Goal: Information Seeking & Learning: Learn about a topic

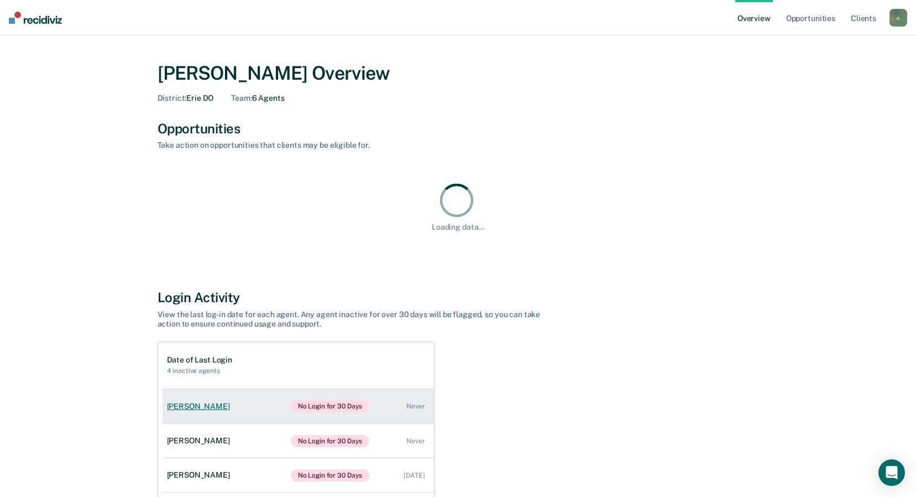
click at [178, 409] on div "[PERSON_NAME]" at bounding box center [200, 406] width 67 height 9
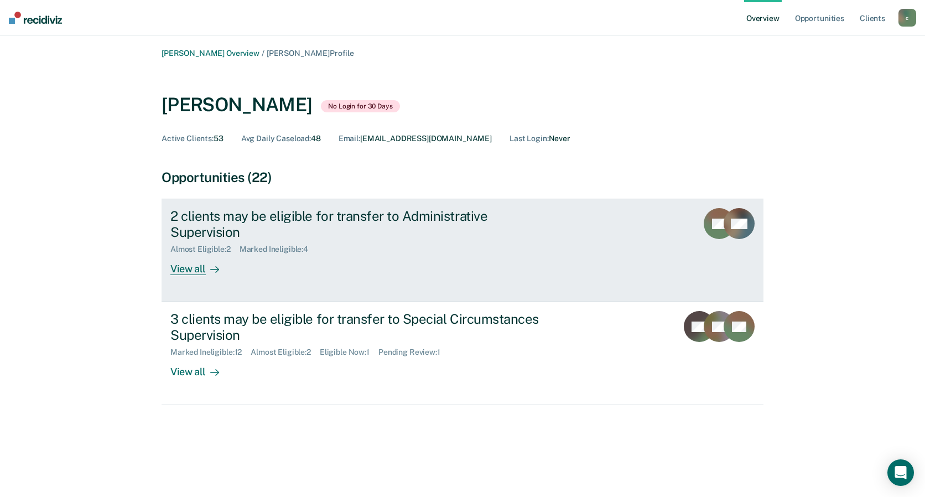
click at [200, 254] on div "View all" at bounding box center [201, 265] width 62 height 22
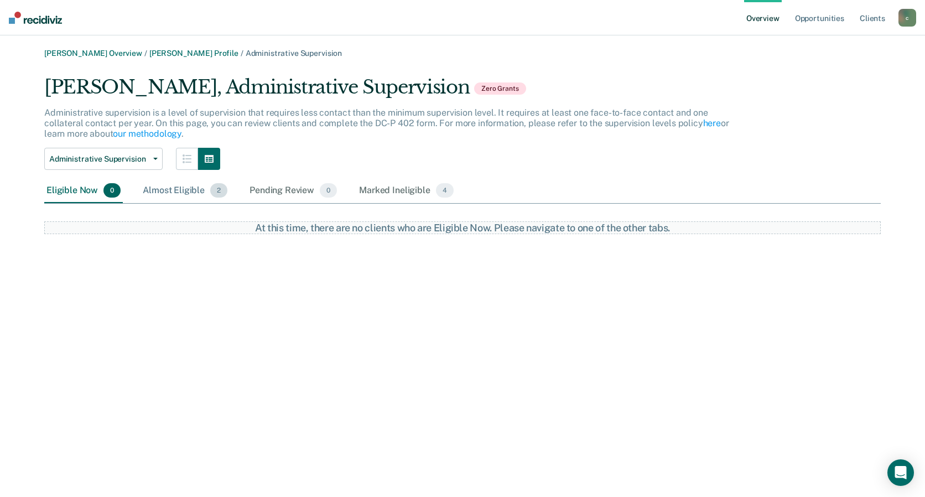
click at [184, 192] on div "Almost Eligible 2" at bounding box center [184, 191] width 89 height 24
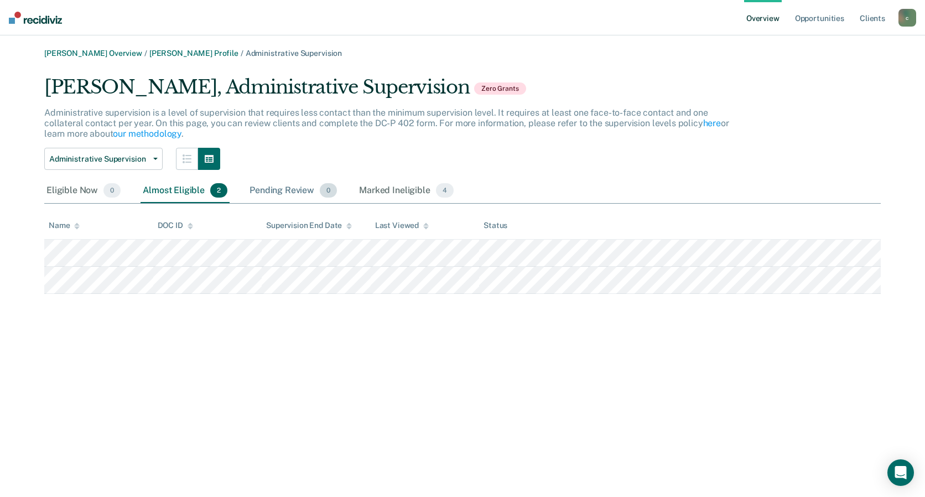
click at [273, 189] on div "Pending Review 0" at bounding box center [293, 191] width 92 height 24
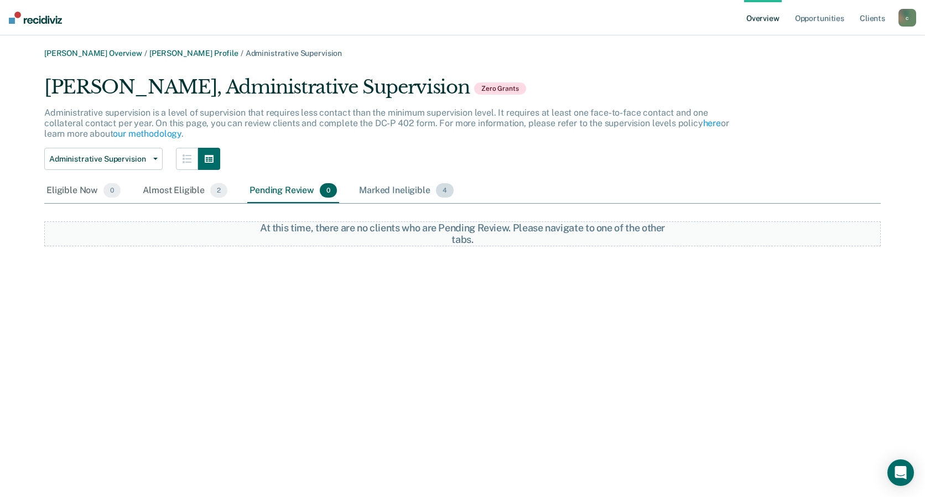
click at [407, 187] on div "Marked Ineligible 4" at bounding box center [406, 191] width 99 height 24
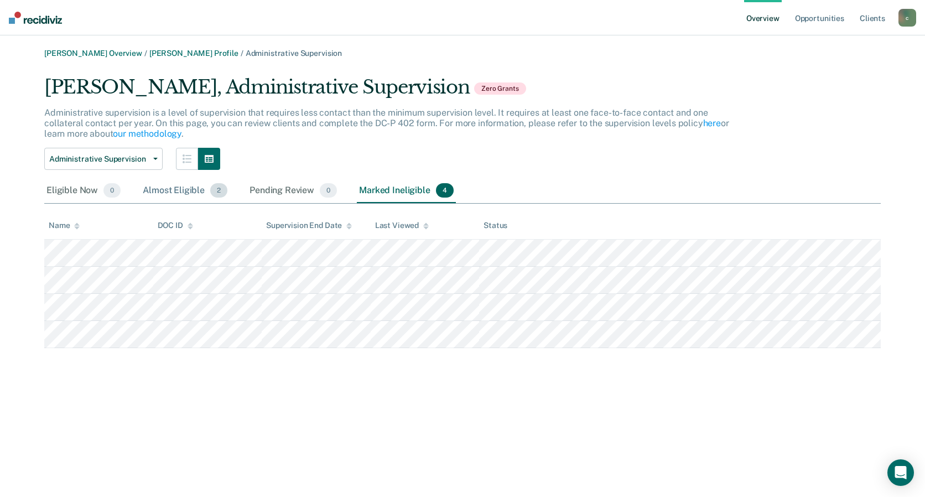
click at [160, 186] on div "Almost Eligible 2" at bounding box center [184, 191] width 89 height 24
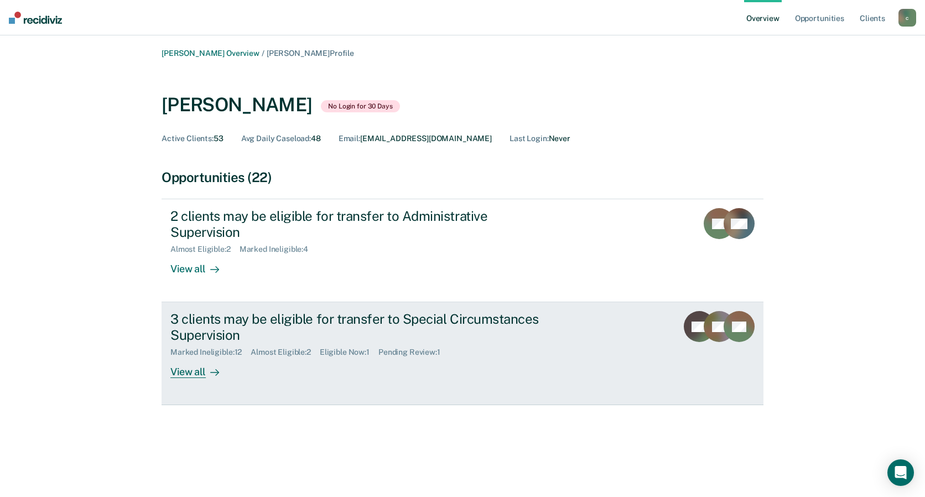
click at [259, 311] on div "3 clients may be eligible for transfer to Special Circumstances Supervision" at bounding box center [364, 327] width 388 height 32
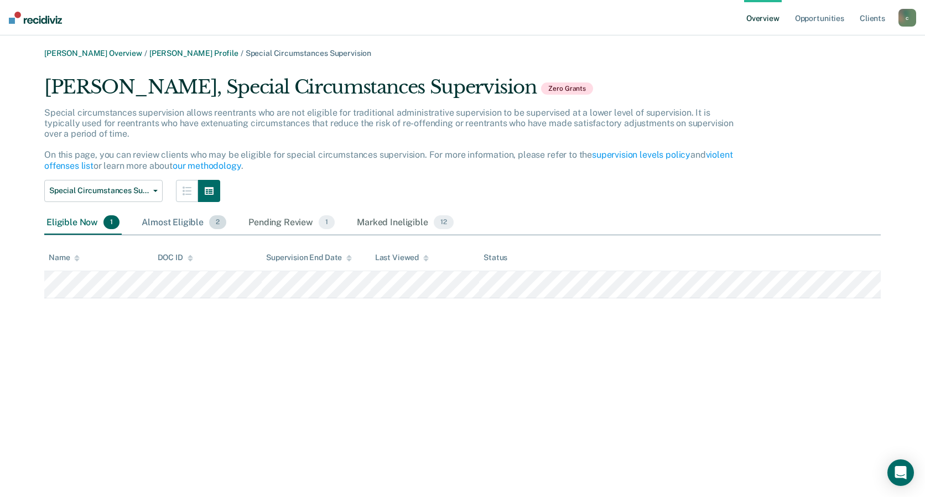
click at [172, 223] on div "Almost Eligible 2" at bounding box center [183, 223] width 89 height 24
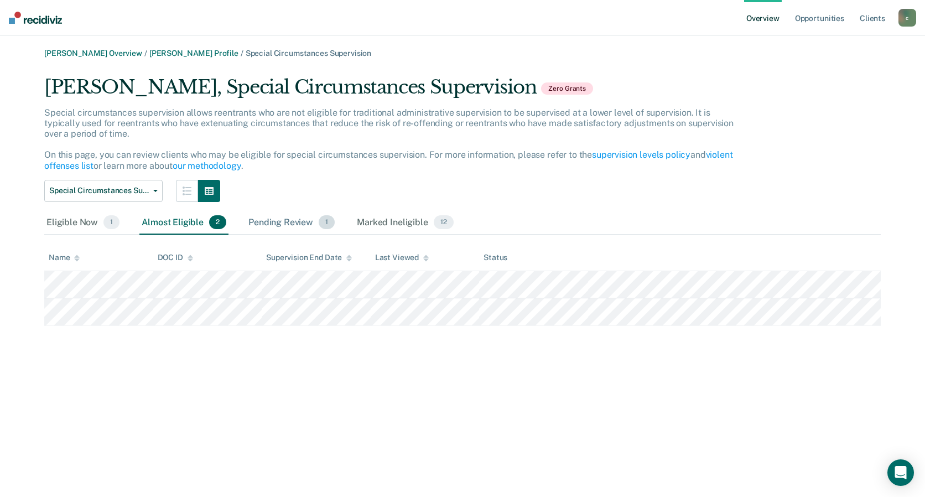
click at [285, 221] on div "Pending Review 1" at bounding box center [291, 223] width 91 height 24
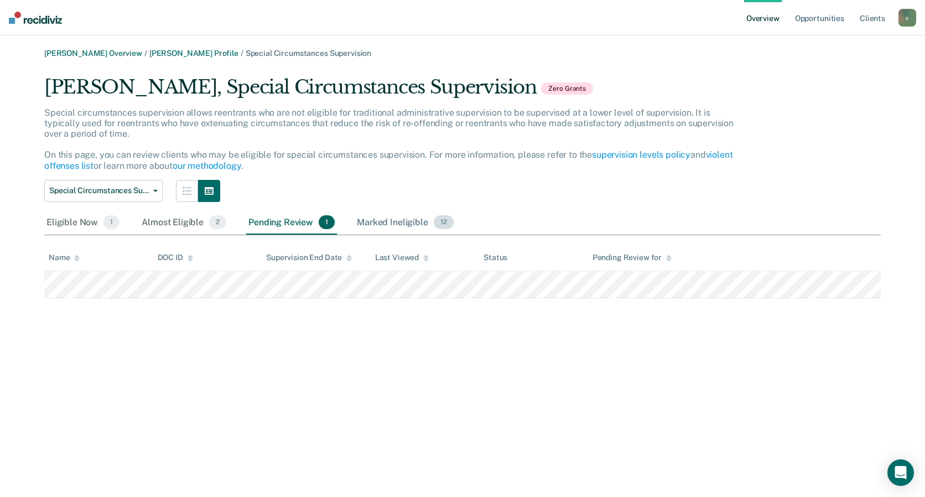
click at [388, 221] on div "Marked Ineligible 12" at bounding box center [405, 223] width 101 height 24
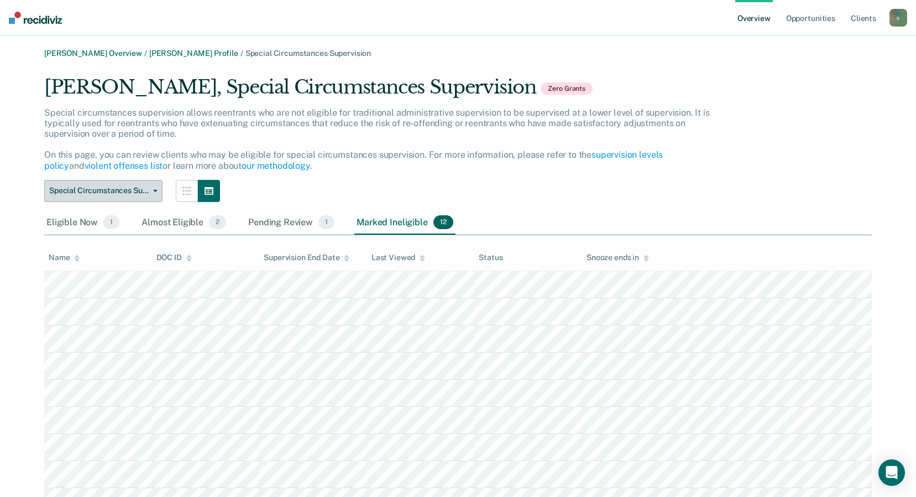
click at [106, 184] on button "Special Circumstances Supervision" at bounding box center [103, 191] width 118 height 22
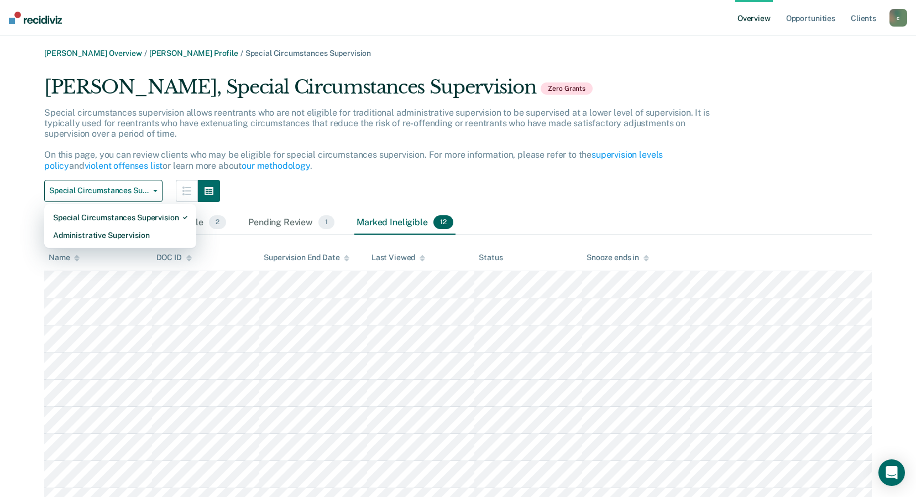
click at [163, 190] on div "Special Circumstances Supervision Special Circumstances Supervision Administrat…" at bounding box center [387, 191] width 687 height 22
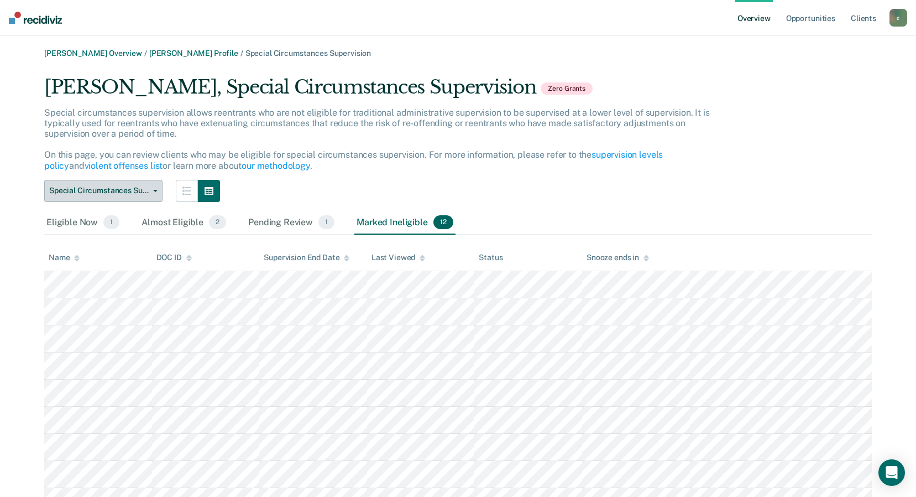
click at [156, 191] on icon "button" at bounding box center [155, 191] width 4 height 2
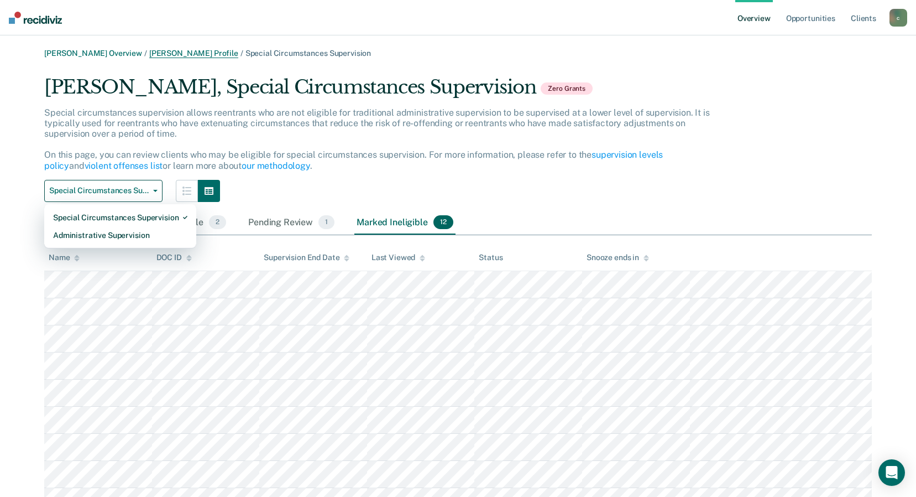
click at [193, 52] on link "[PERSON_NAME] Profile" at bounding box center [193, 53] width 89 height 9
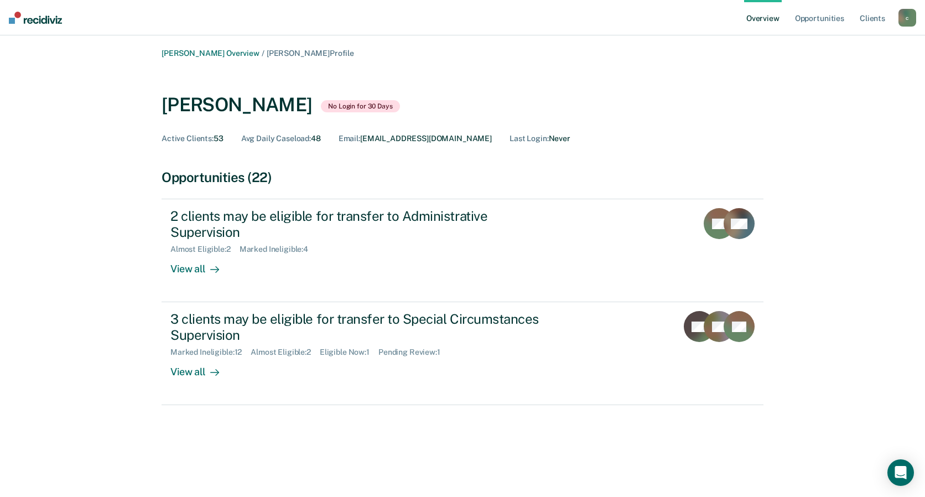
click at [296, 137] on span "Avg Daily Caseload :" at bounding box center [276, 138] width 70 height 9
click at [247, 173] on div "Opportunities (22)" at bounding box center [462, 177] width 602 height 16
click at [232, 105] on div "[PERSON_NAME]" at bounding box center [236, 104] width 150 height 23
click at [204, 138] on span "Active Clients :" at bounding box center [187, 138] width 52 height 9
click at [294, 54] on span "[PERSON_NAME] Profile" at bounding box center [310, 53] width 87 height 9
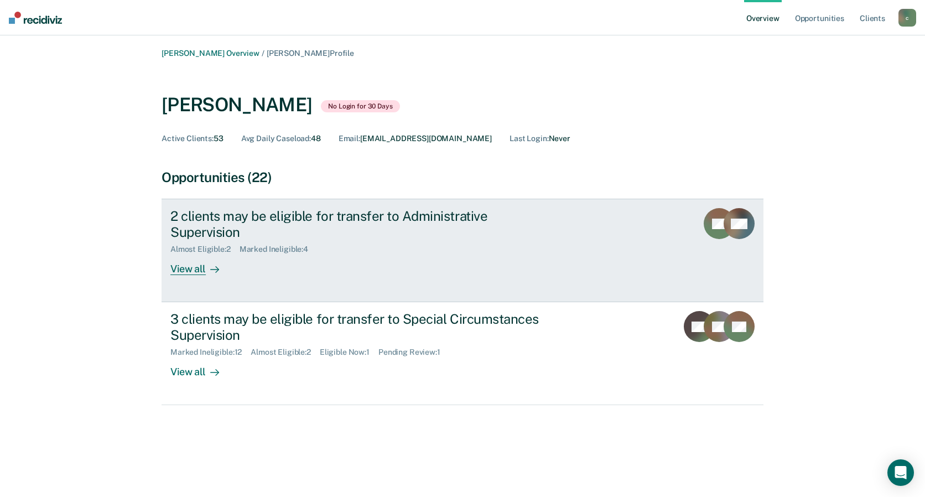
click at [200, 259] on link "2 clients may be eligible for transfer to Administrative Supervision Almost Eli…" at bounding box center [462, 250] width 602 height 103
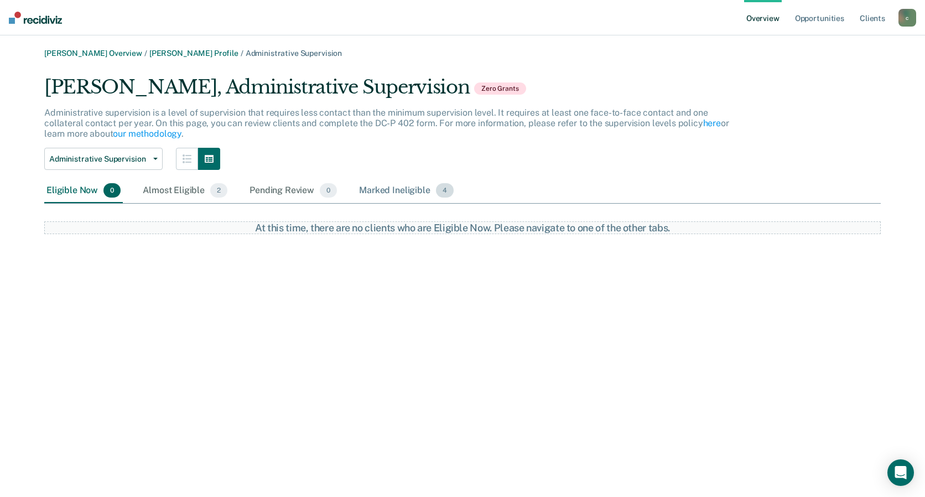
click at [416, 193] on div "Marked Ineligible 4" at bounding box center [406, 191] width 99 height 24
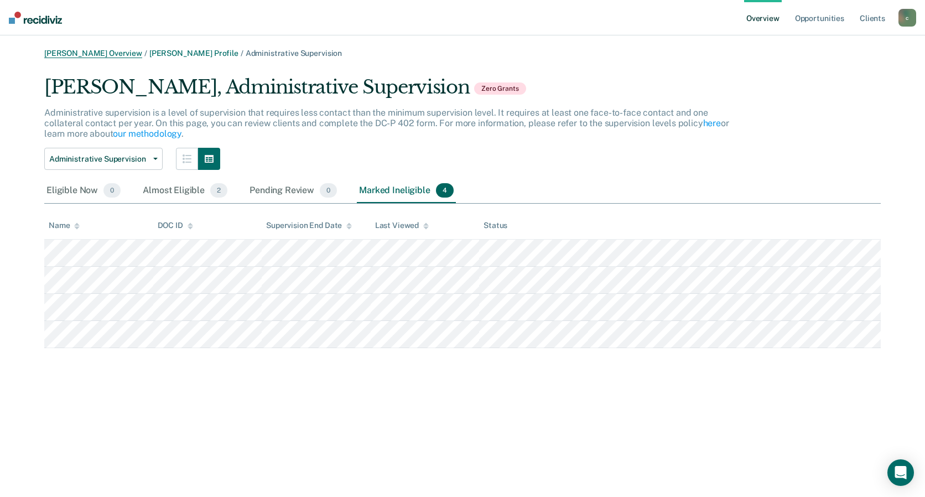
click at [84, 54] on link "[PERSON_NAME] Overview" at bounding box center [93, 53] width 98 height 9
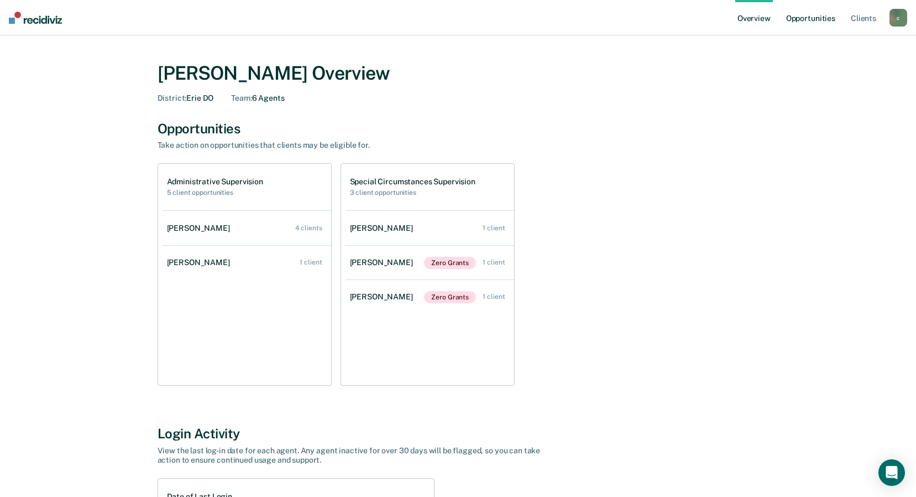
click at [816, 15] on link "Opportunities" at bounding box center [811, 17] width 54 height 35
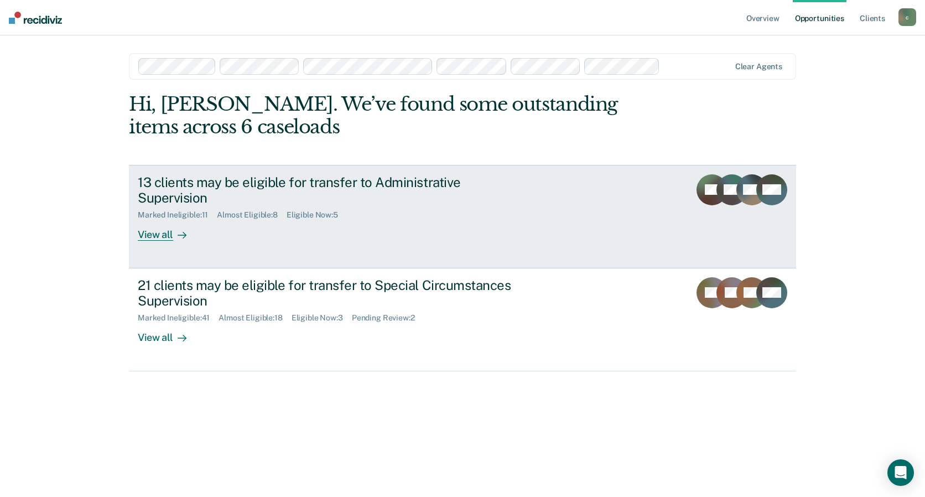
click at [159, 236] on div "View all" at bounding box center [169, 231] width 62 height 22
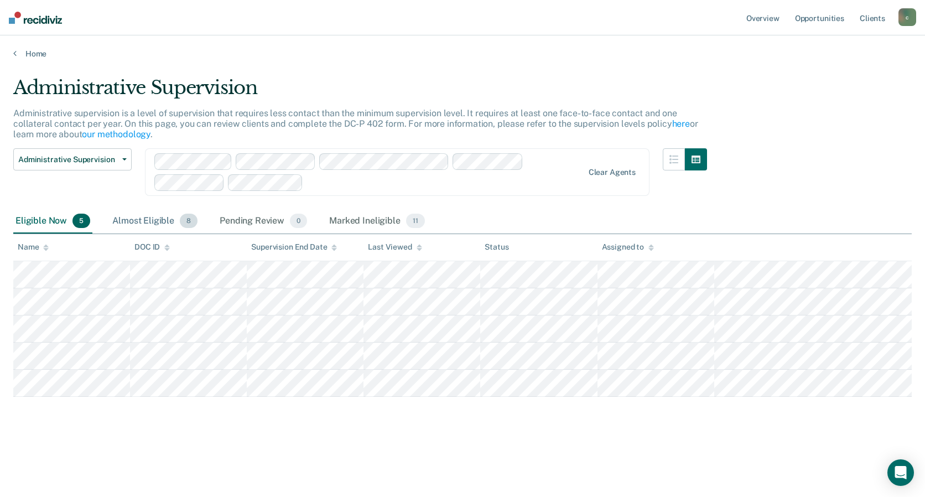
click at [142, 223] on div "Almost Eligible 8" at bounding box center [155, 221] width 90 height 24
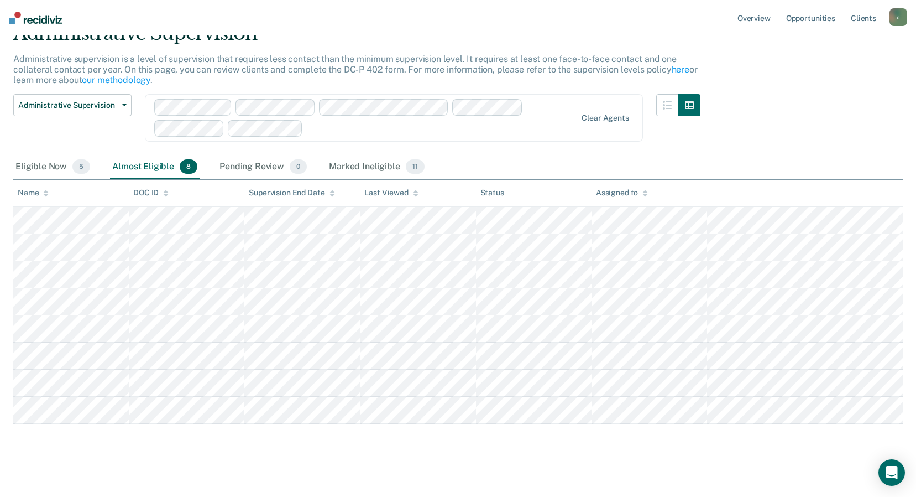
scroll to position [61, 0]
